Goal: Download file/media

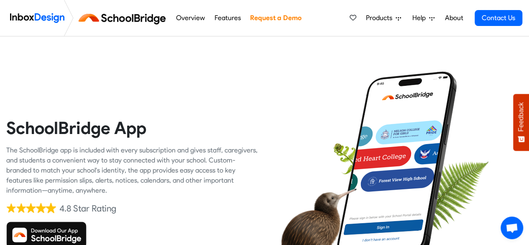
click at [142, 77] on div "SchoolBridge App The SchoolBridge app is included with every subscription and g…" at bounding box center [132, 182] width 252 height 252
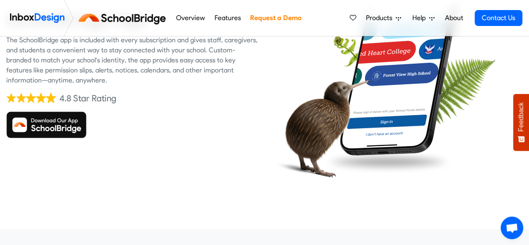
scroll to position [110, 0]
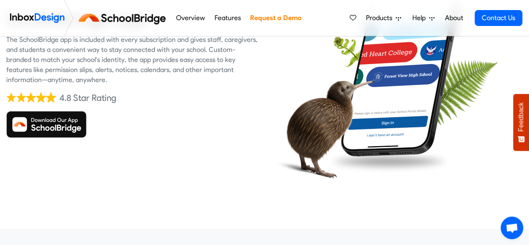
click at [61, 125] on img at bounding box center [46, 124] width 80 height 27
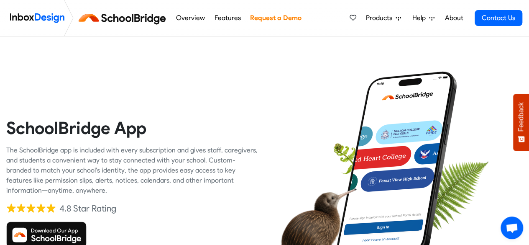
click at [123, 18] on img at bounding box center [124, 18] width 94 height 20
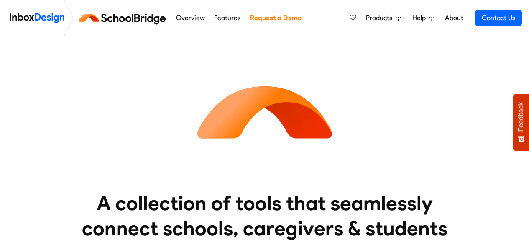
scroll to position [157, 0]
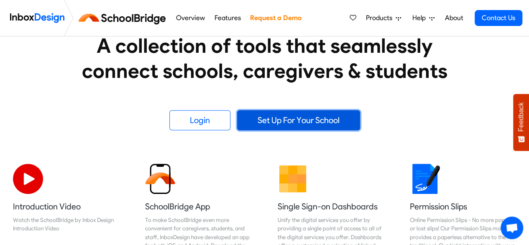
click at [305, 120] on link "Set Up For Your School" at bounding box center [298, 120] width 123 height 20
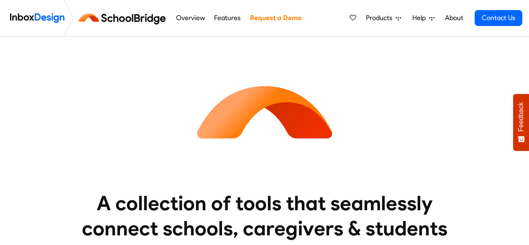
scroll to position [283, 0]
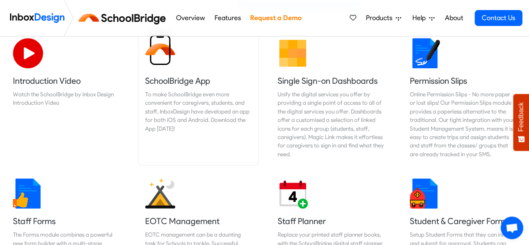
click at [161, 59] on img at bounding box center [160, 50] width 30 height 30
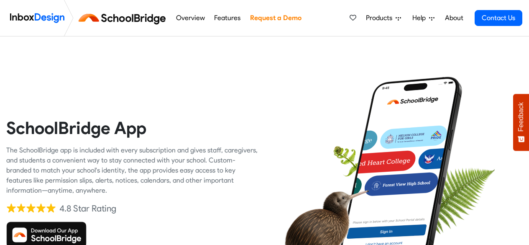
scroll to position [77, 0]
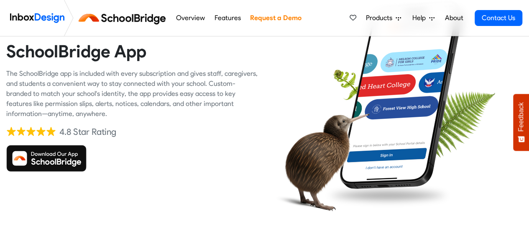
click at [51, 147] on img at bounding box center [46, 158] width 80 height 27
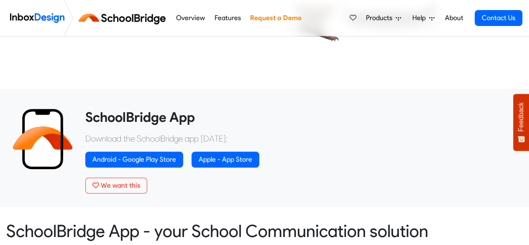
scroll to position [257, 0]
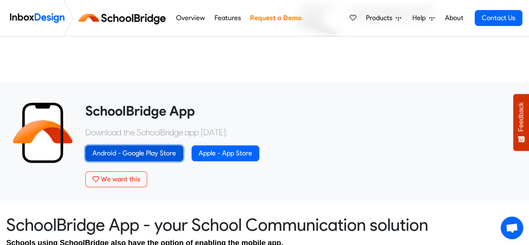
click at [163, 154] on link "Android - Google Play Store" at bounding box center [134, 153] width 98 height 16
